Goal: Task Accomplishment & Management: Complete application form

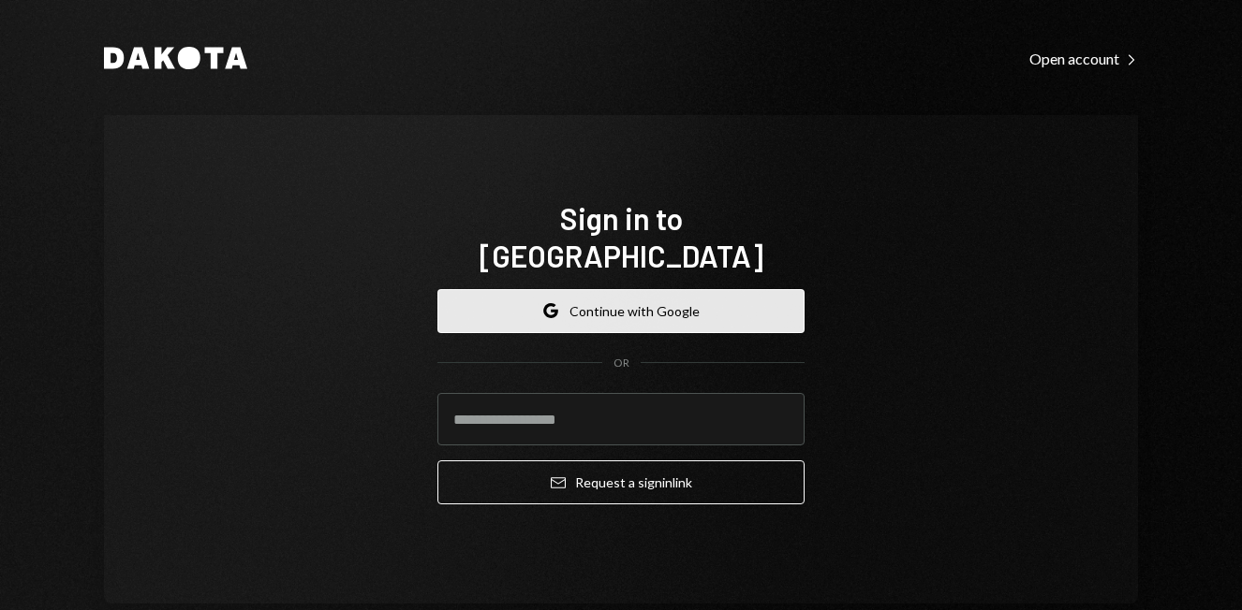
click at [610, 293] on button "Google Continue with Google" at bounding box center [620, 311] width 367 height 44
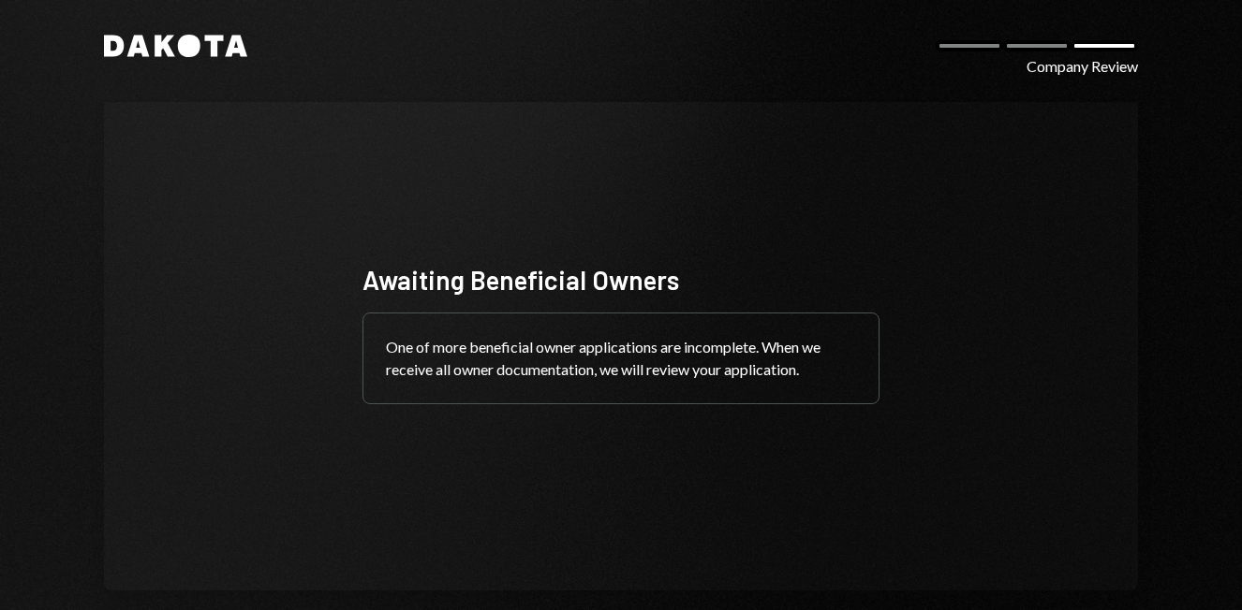
scroll to position [35, 0]
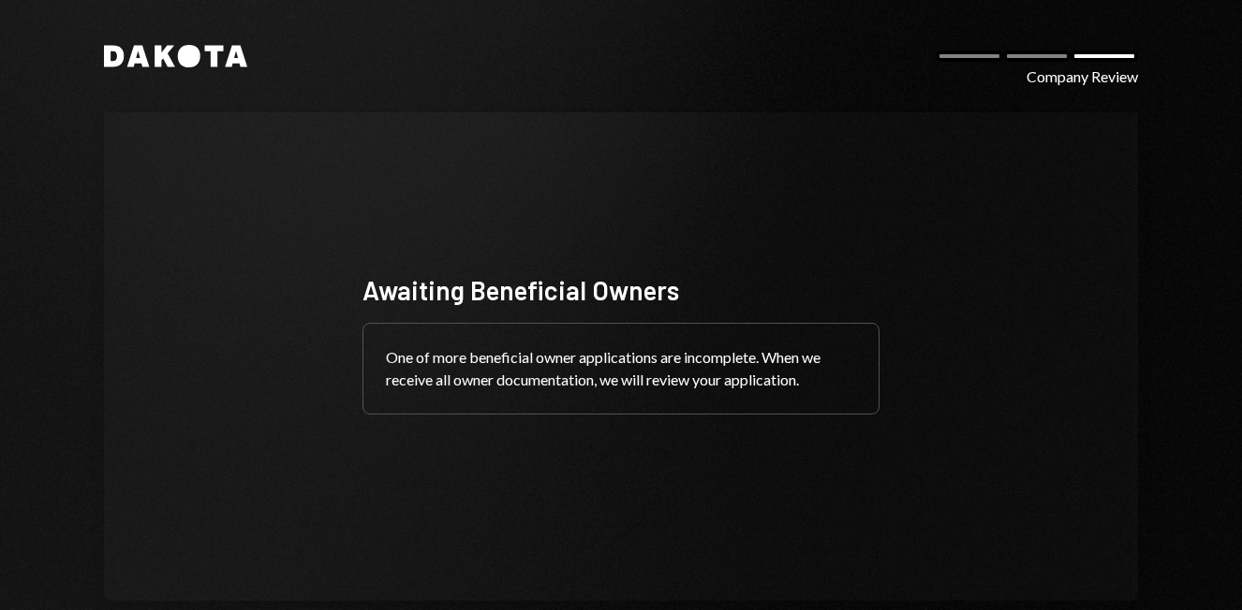
scroll to position [35, 0]
